Goal: Task Accomplishment & Management: Use online tool/utility

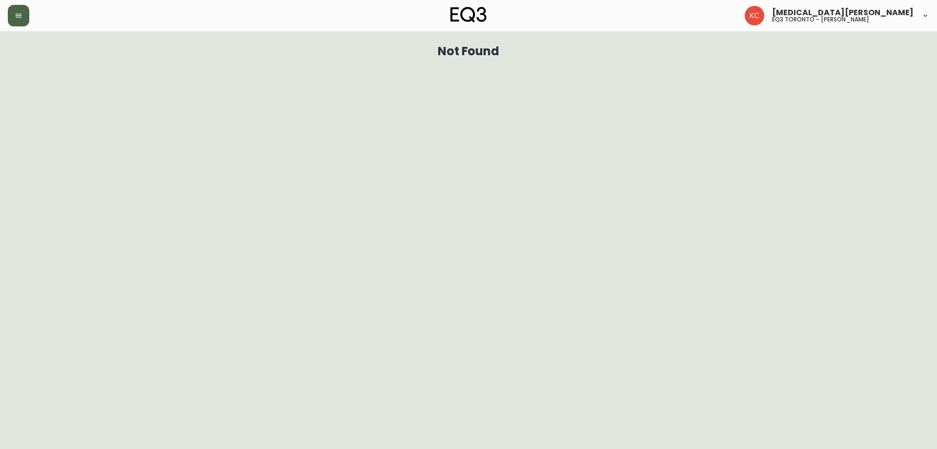
click at [15, 16] on button "button" at bounding box center [18, 15] width 21 height 21
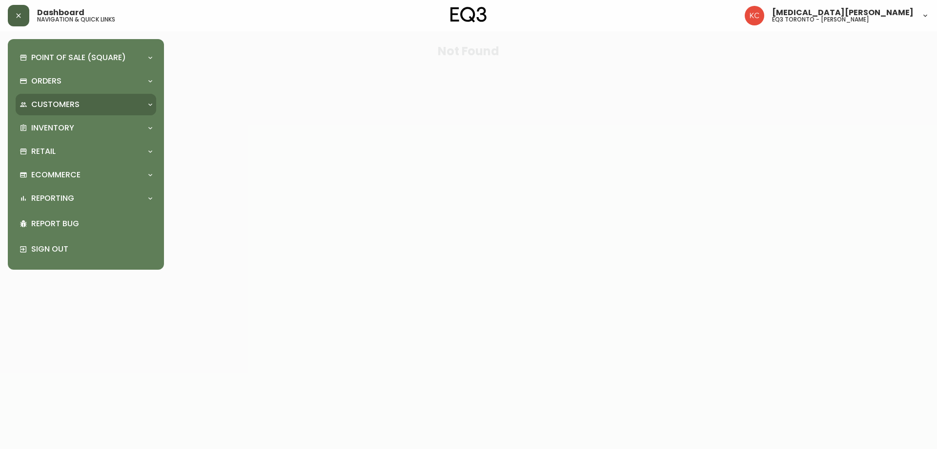
click at [62, 115] on div "Customers" at bounding box center [86, 104] width 141 height 21
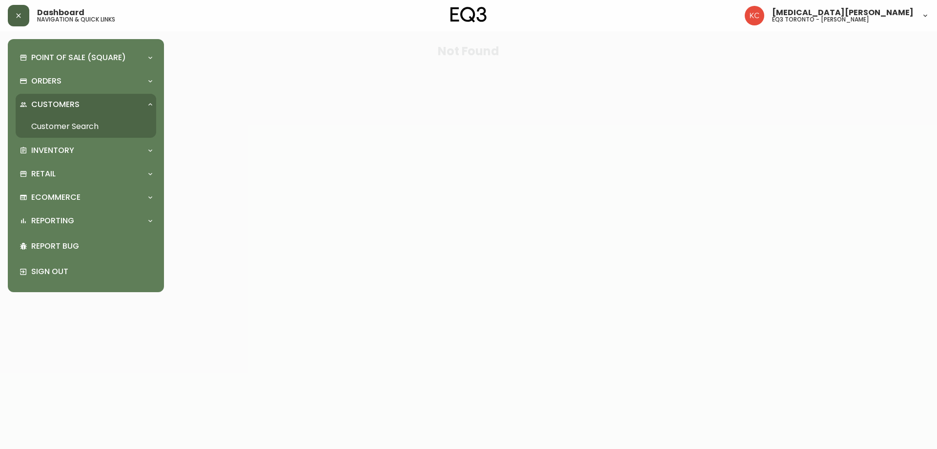
click at [62, 137] on link "Customer Search" at bounding box center [86, 126] width 141 height 22
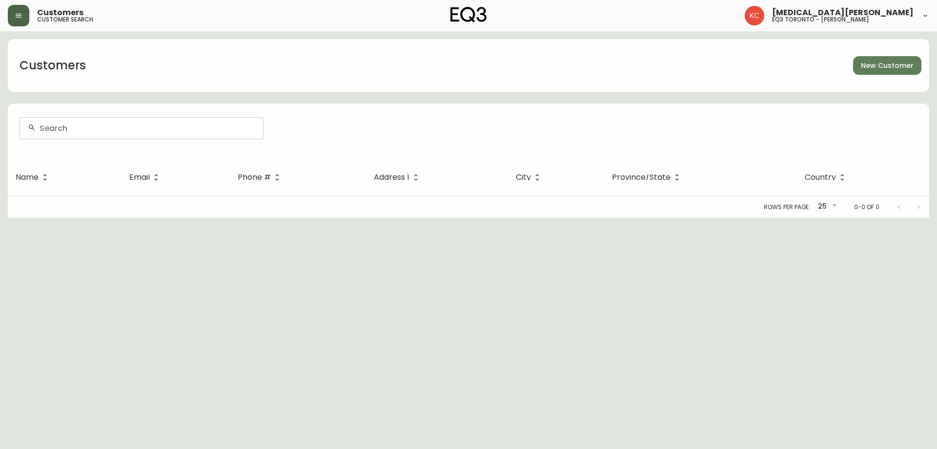
click at [22, 25] on button "button" at bounding box center [18, 15] width 21 height 21
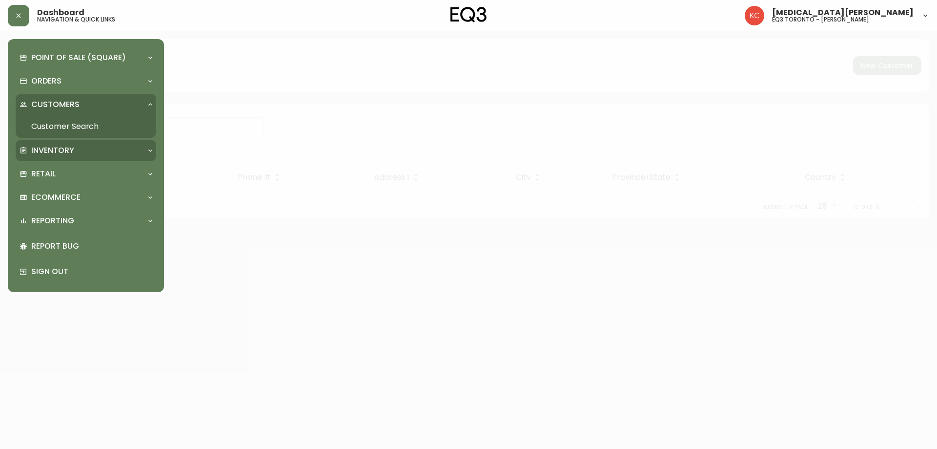
click at [69, 150] on p "Inventory" at bounding box center [52, 150] width 43 height 11
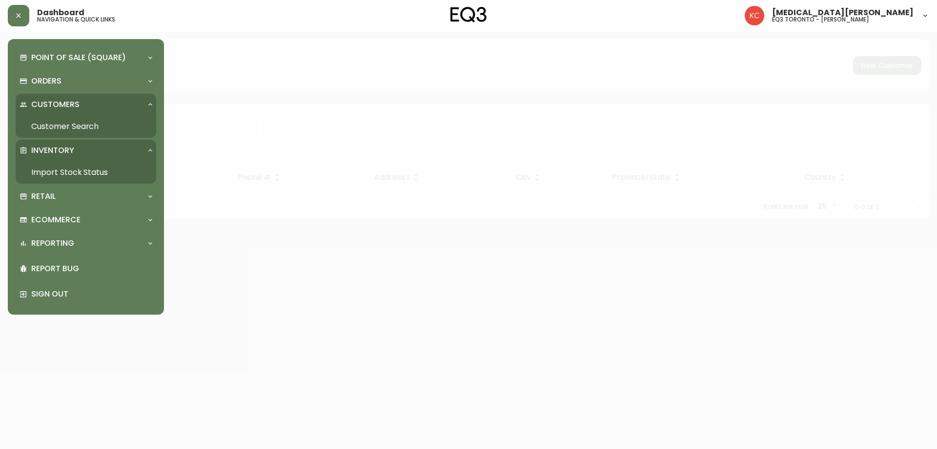
click at [71, 178] on link "Import Stock Status" at bounding box center [86, 172] width 141 height 22
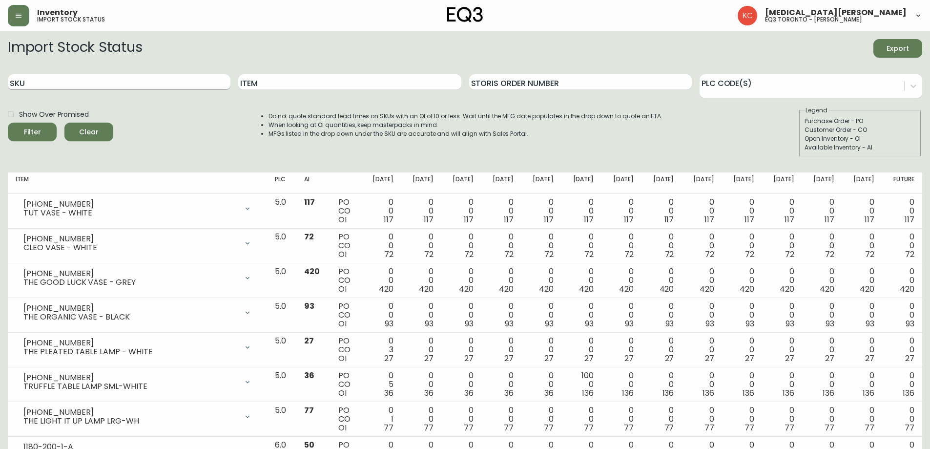
click at [103, 79] on input "SKU" at bounding box center [119, 82] width 223 height 16
paste input "3020-388-23-A"
type input "3020-388-23-A"
click at [8, 123] on button "Filter" at bounding box center [32, 132] width 49 height 19
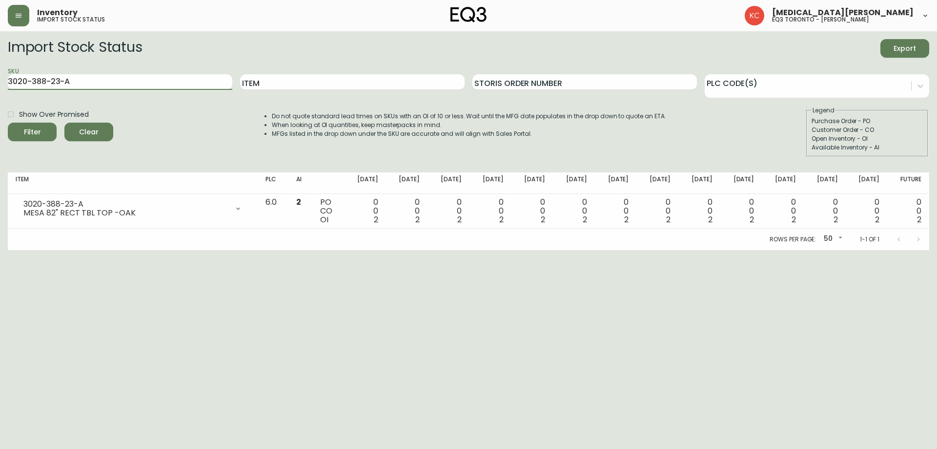
drag, startPoint x: 121, startPoint y: 89, endPoint x: 0, endPoint y: 87, distance: 120.6
click at [0, 87] on main "Import Stock Status Export SKU 3020-388-23-A Item Storis Order Number PLC Code(…" at bounding box center [468, 140] width 937 height 219
click at [248, 80] on input "Item" at bounding box center [352, 82] width 225 height 16
type input "ALTO"
click at [8, 123] on button "Filter" at bounding box center [32, 132] width 49 height 19
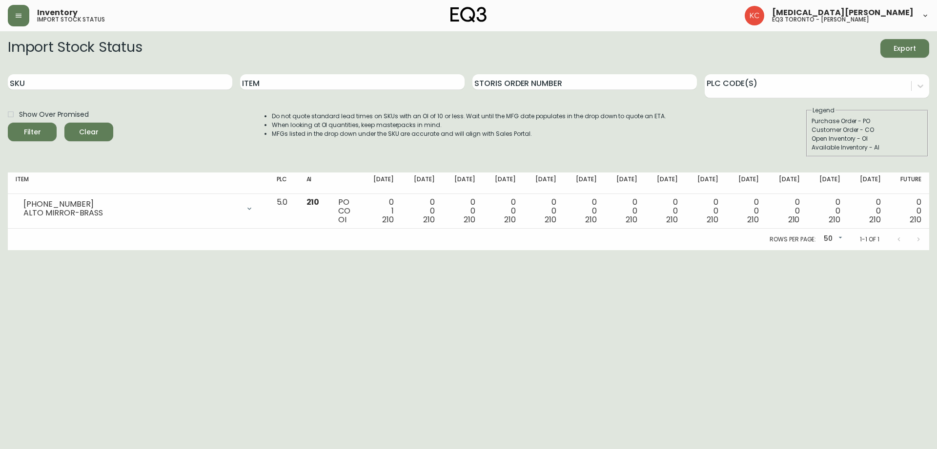
click at [907, 250] on html "Inventory import stock status [MEDICAL_DATA][PERSON_NAME] eq3 toronto - [PERSON…" at bounding box center [468, 125] width 937 height 250
